Goal: Task Accomplishment & Management: Manage account settings

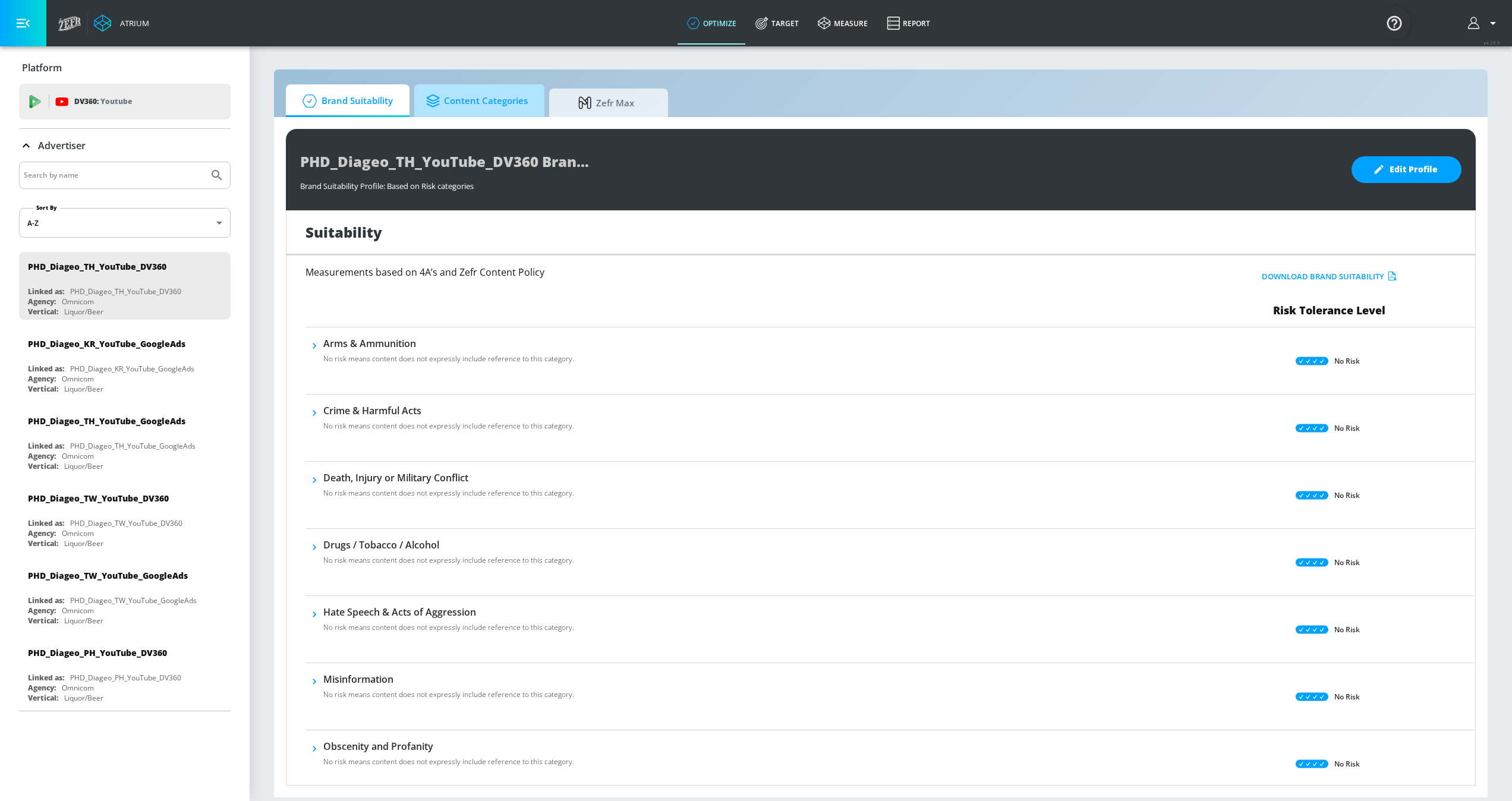
click at [485, 98] on span "Content Categories" at bounding box center [477, 101] width 102 height 29
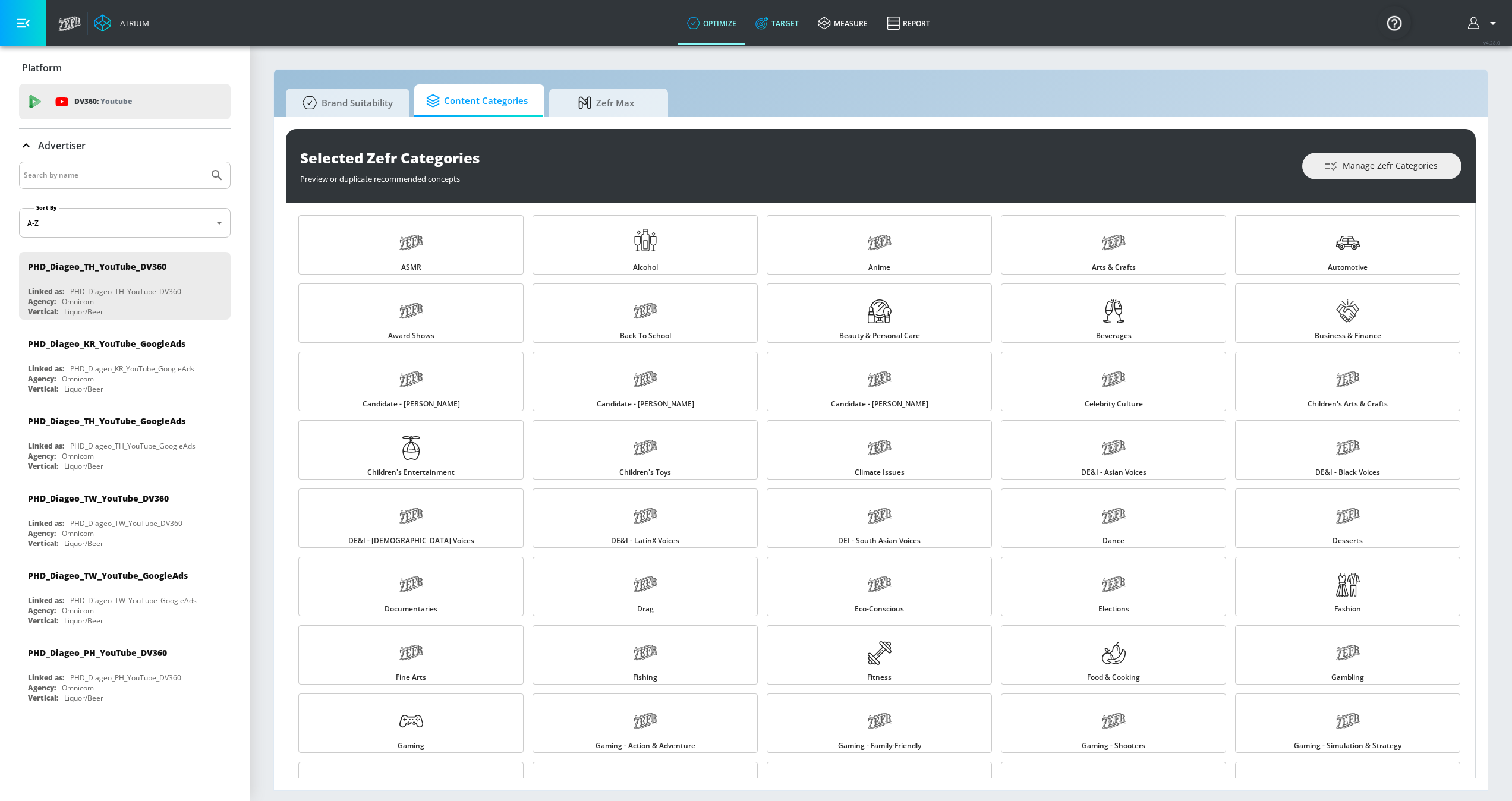
click at [778, 31] on link "Target" at bounding box center [778, 23] width 63 height 43
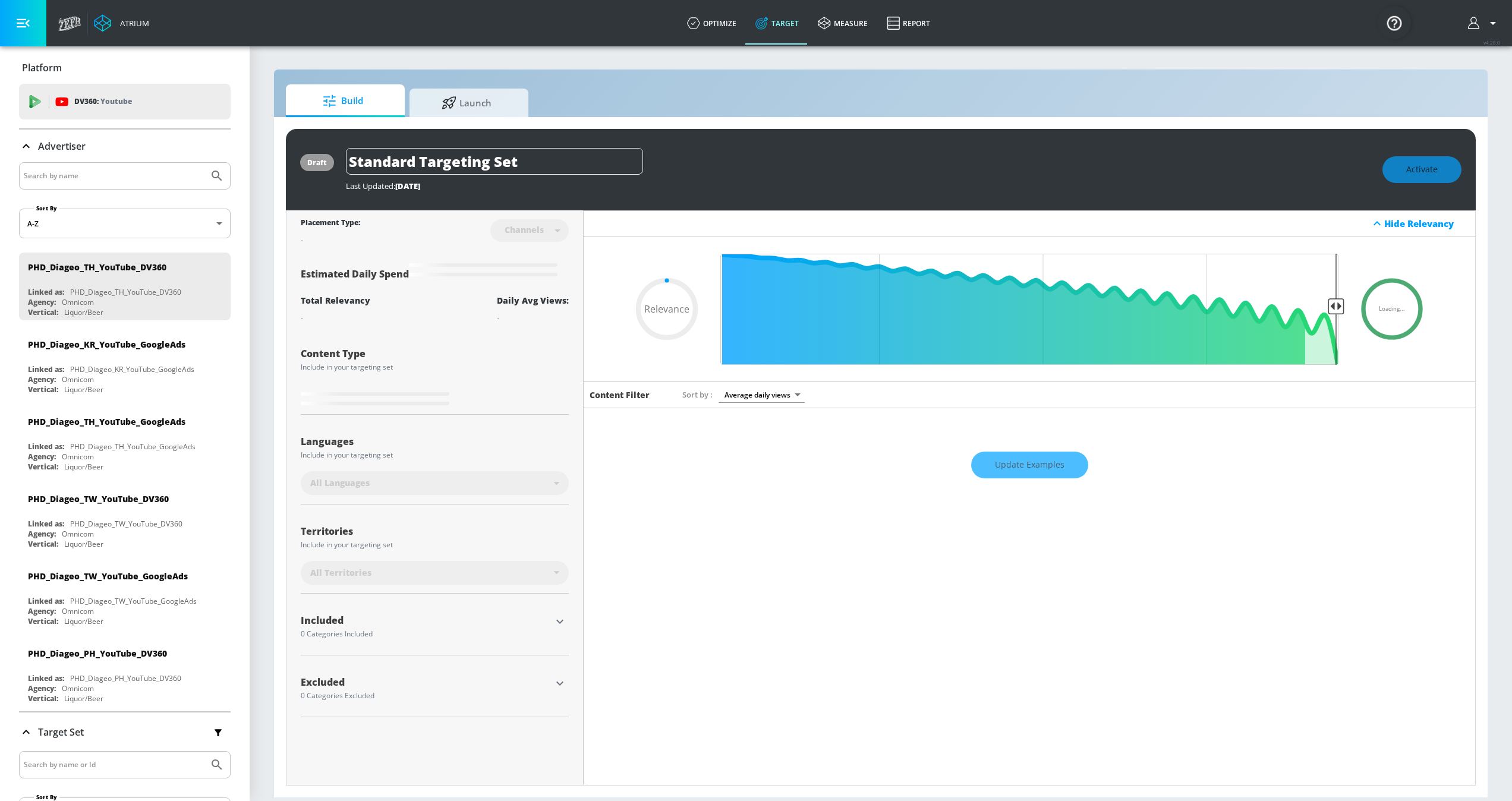
type input "0.7"
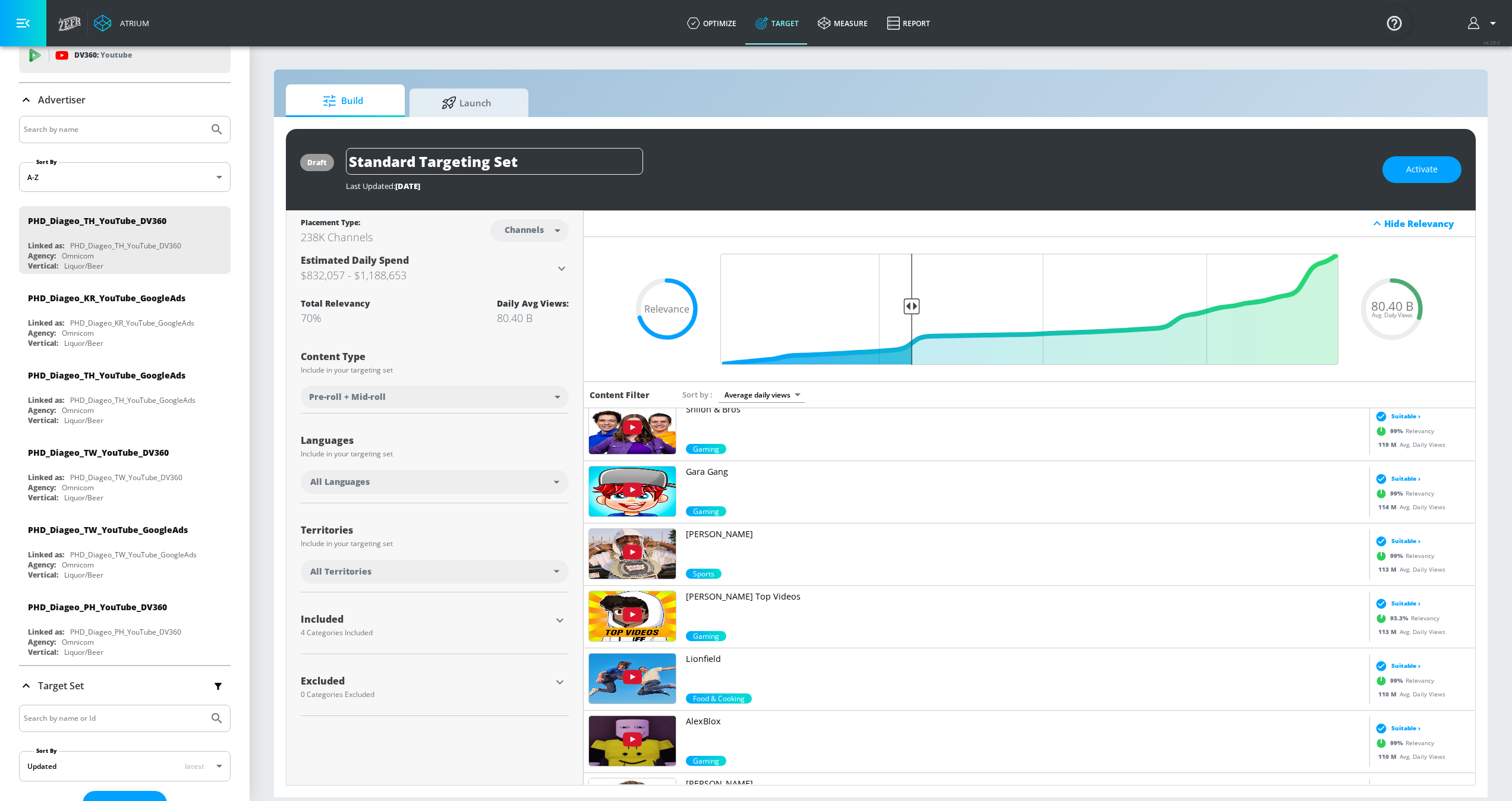
scroll to position [2511, 0]
